Goal: Check status

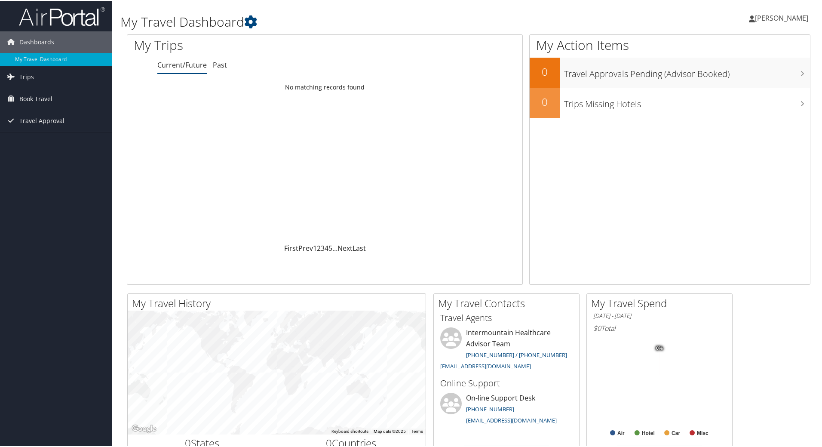
click at [251, 107] on div "Loading... No matching records found" at bounding box center [324, 160] width 395 height 163
click at [187, 69] on li "Current/Future" at bounding box center [181, 64] width 49 height 15
click at [221, 64] on link "Past" at bounding box center [220, 63] width 14 height 9
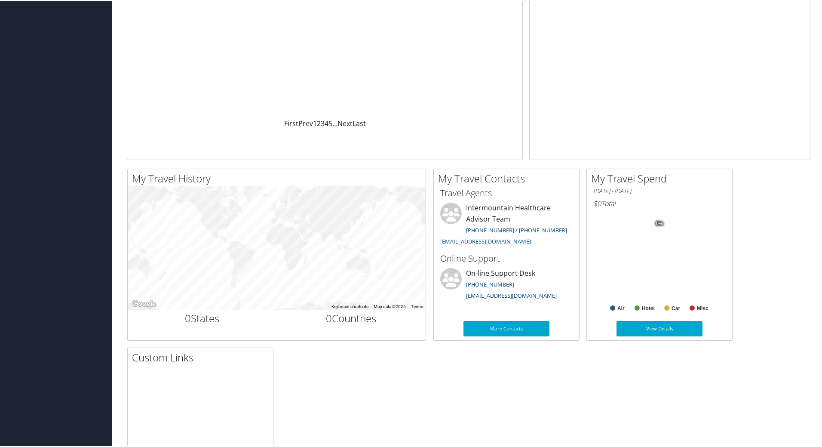
scroll to position [129, 0]
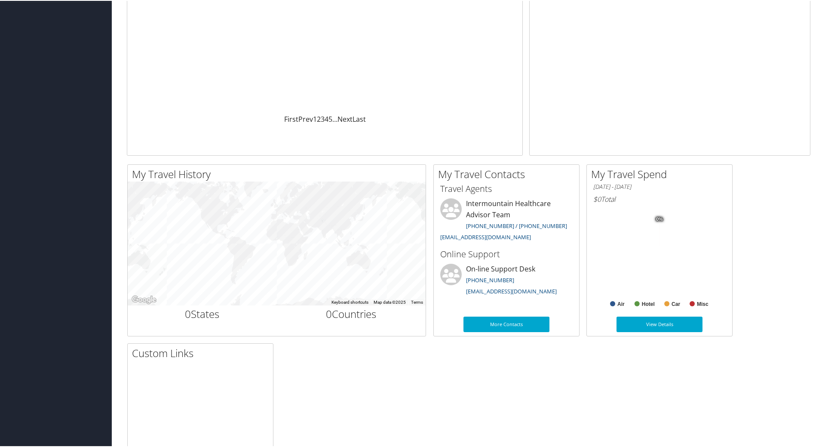
click at [749, 237] on div "My Travel History Small Medium Large ← Move left → Move right ↑ Move up ↓ Move …" at bounding box center [468, 338] width 696 height 351
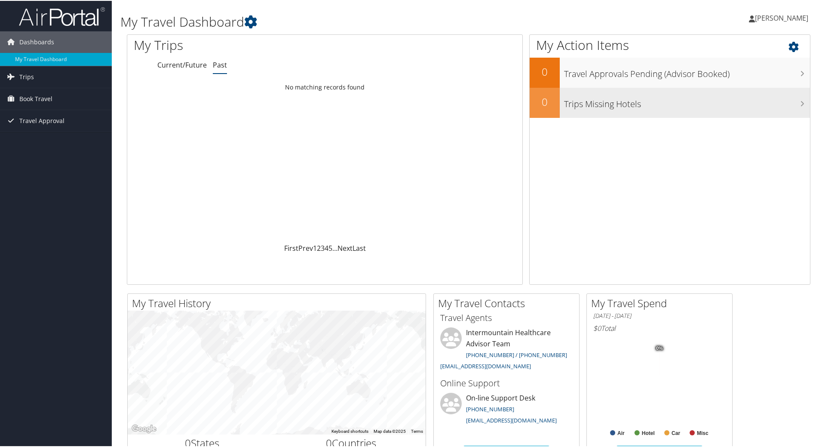
click at [638, 107] on h3 "Trips Missing Hotels" at bounding box center [687, 101] width 246 height 16
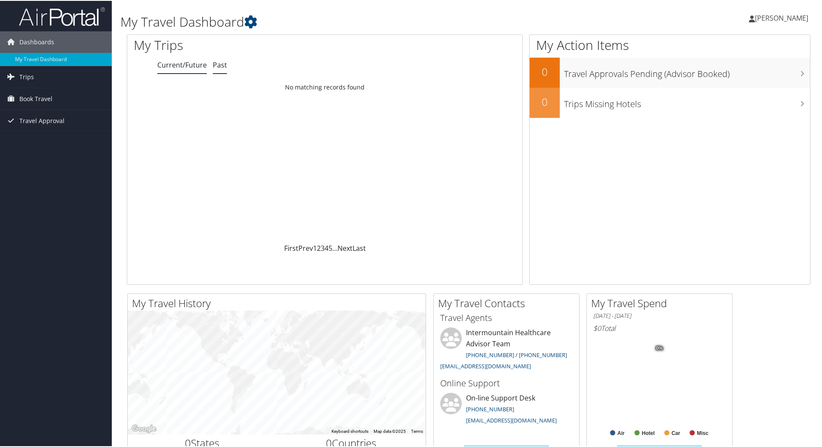
click at [216, 67] on link "Past" at bounding box center [220, 63] width 14 height 9
click at [813, 264] on div "My Travel Dashboard Lydia Thompson Lydia Thompson My Settings Travel Agency Con…" at bounding box center [469, 325] width 714 height 650
